Goal: Browse casually

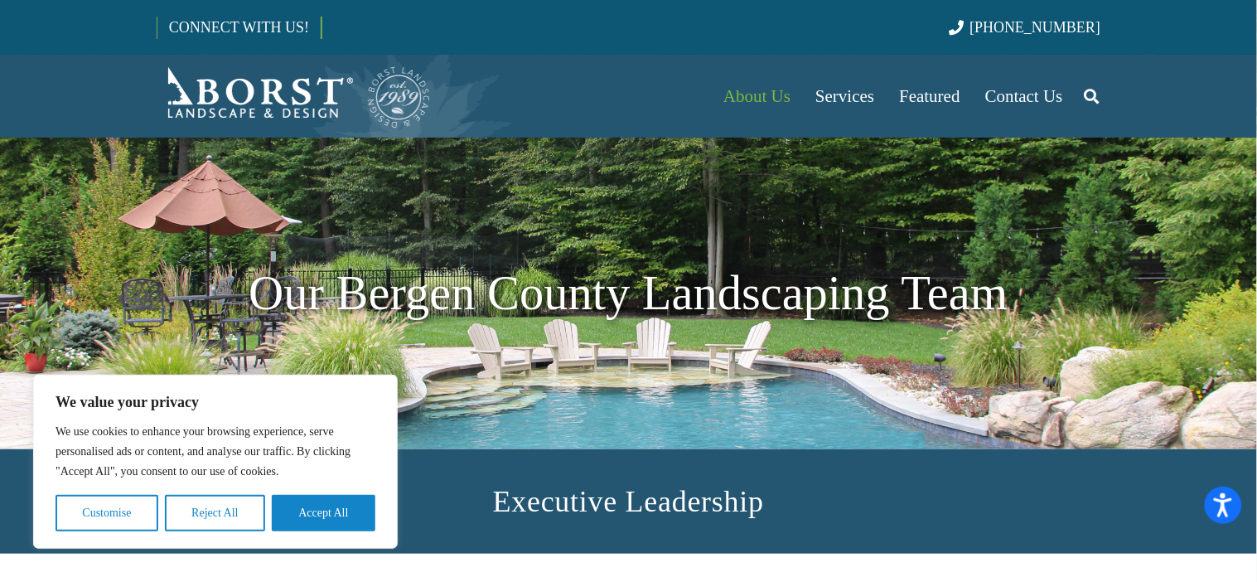
scroll to position [394, 0]
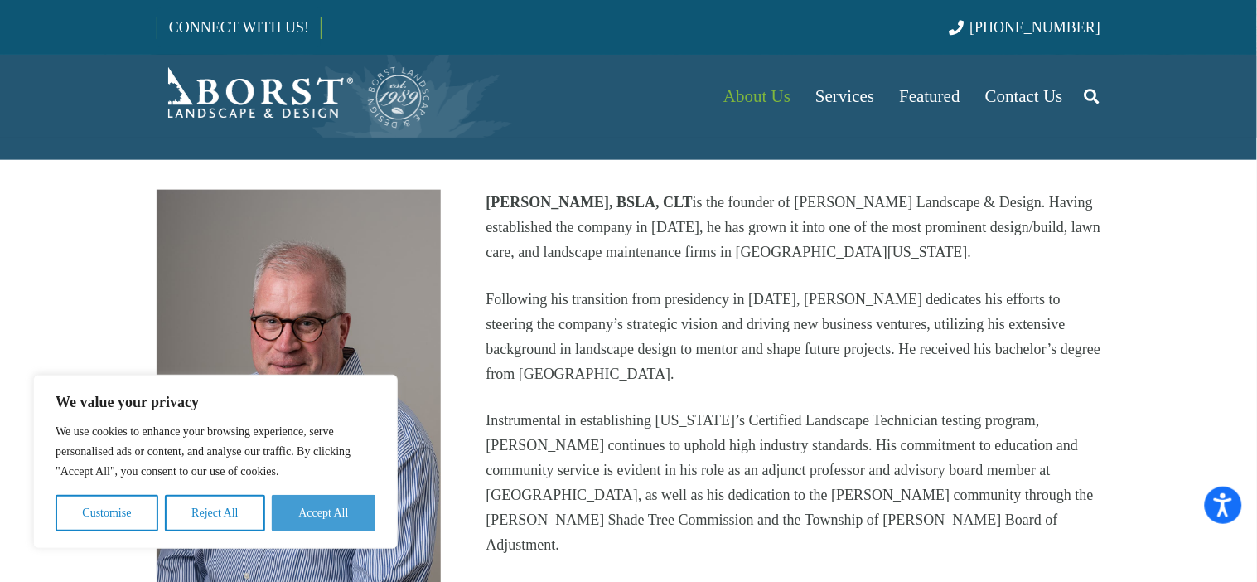
click at [335, 509] on button "Accept All" at bounding box center [324, 513] width 104 height 36
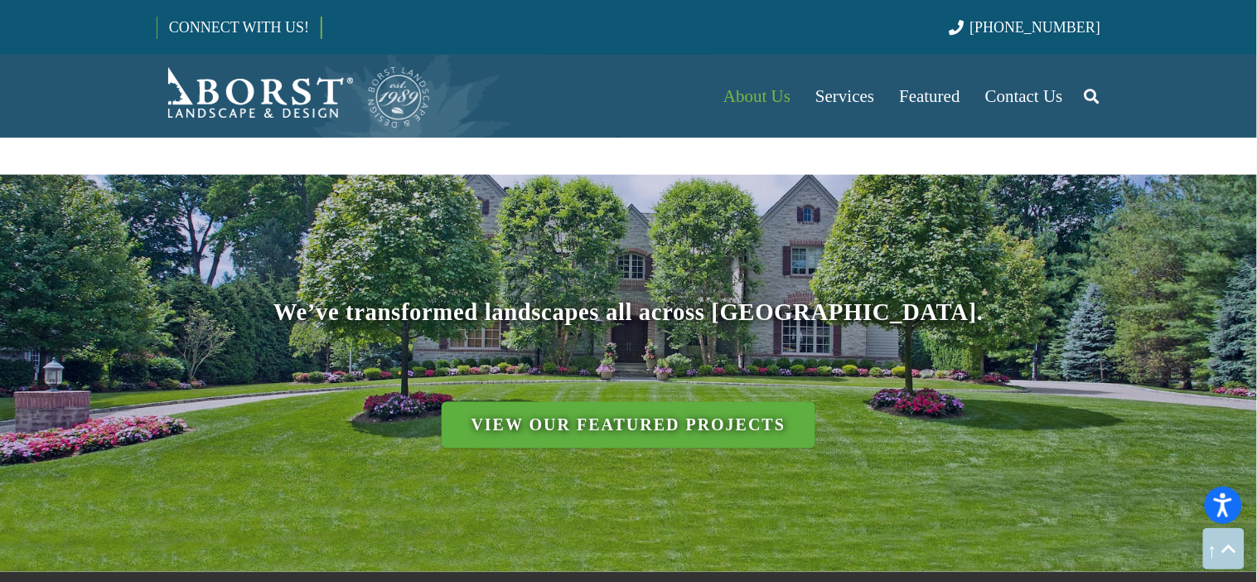
scroll to position [6909, 0]
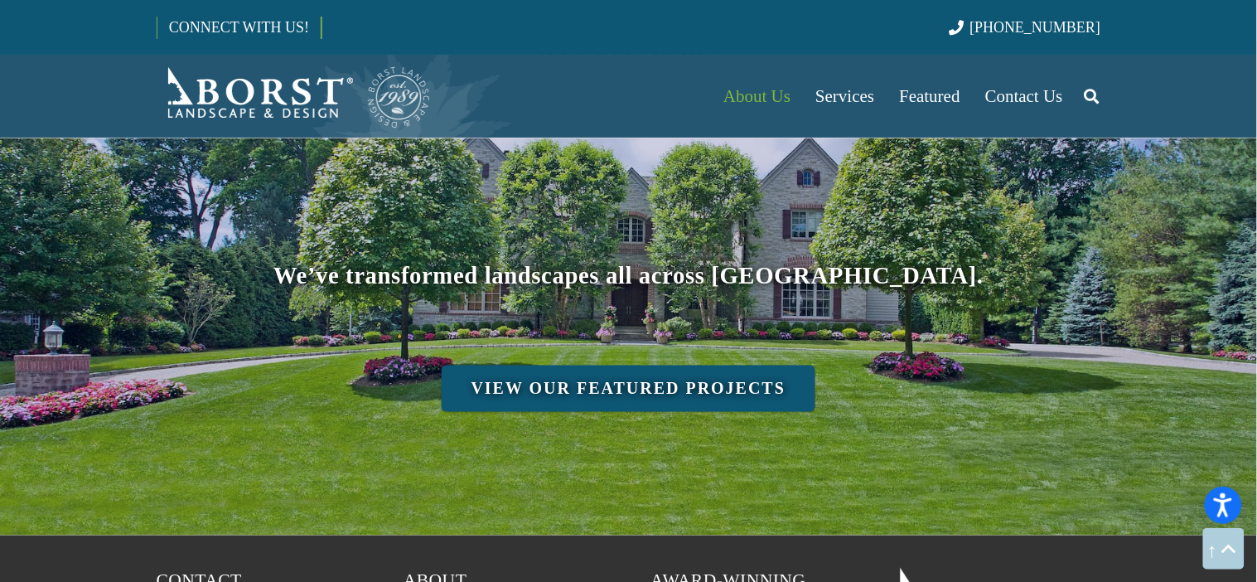
click at [617, 365] on link "View Our Featured Projects" at bounding box center [629, 388] width 375 height 46
